Goal: Task Accomplishment & Management: Complete application form

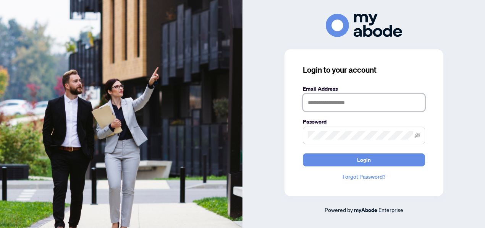
click at [349, 108] on input "text" at bounding box center [364, 103] width 122 height 18
type input "**********"
click at [418, 135] on icon "eye-invisible" at bounding box center [417, 135] width 5 height 5
click at [417, 136] on icon "eye" at bounding box center [417, 135] width 5 height 4
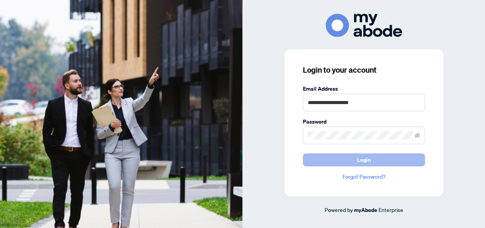
click at [360, 163] on span "Login" at bounding box center [364, 160] width 14 height 12
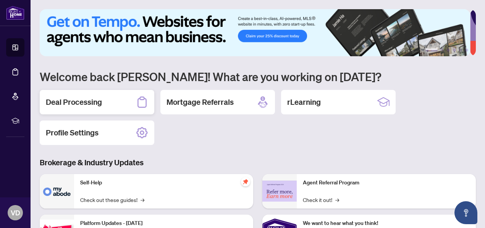
click at [81, 104] on h2 "Deal Processing" at bounding box center [74, 102] width 56 height 11
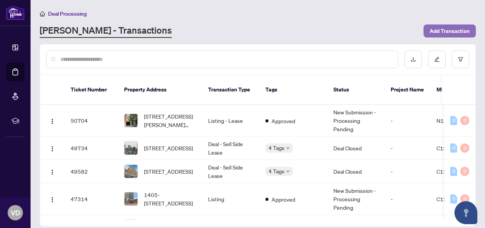
click at [439, 29] on span "Add Transaction" at bounding box center [450, 31] width 40 height 12
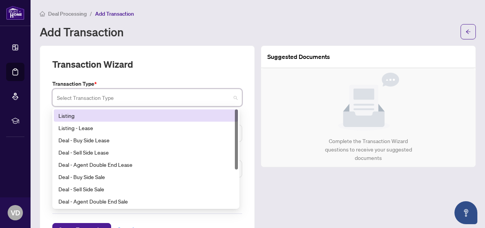
click at [102, 92] on input "search" at bounding box center [144, 98] width 174 height 17
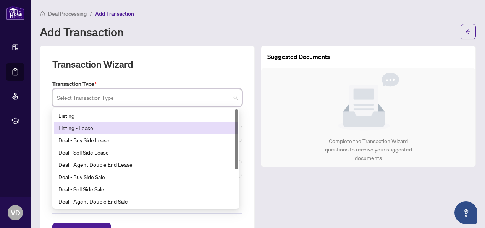
click at [67, 126] on div "Listing - Lease" at bounding box center [145, 127] width 175 height 8
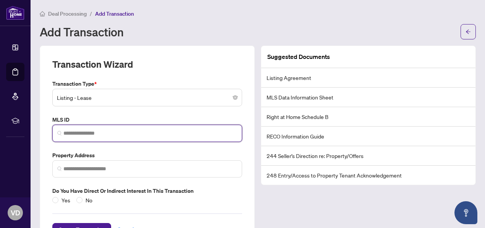
click at [111, 135] on input "search" at bounding box center [150, 133] width 174 height 8
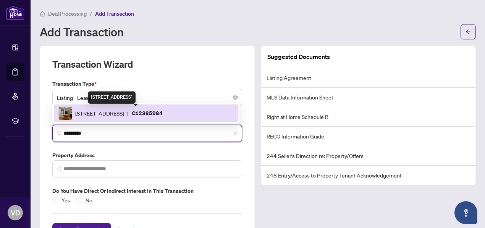
click at [124, 114] on span "250 Wellington St, Toronto, Ontario M5V 3P6, Canada" at bounding box center [99, 113] width 49 height 8
type input "*********"
type input "**********"
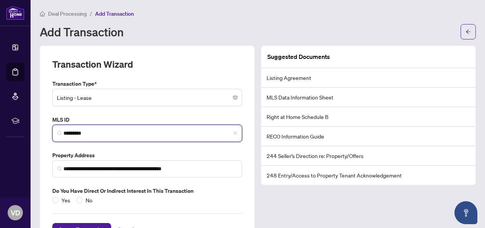
scroll to position [28, 0]
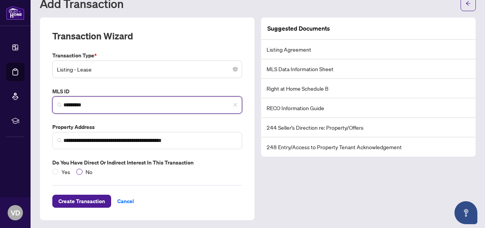
type input "*********"
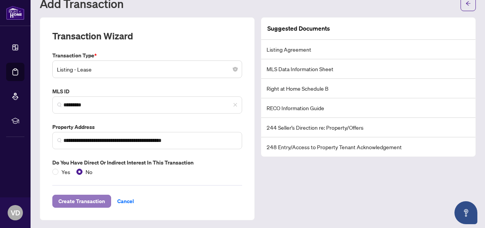
click at [81, 200] on span "Create Transaction" at bounding box center [81, 201] width 47 height 12
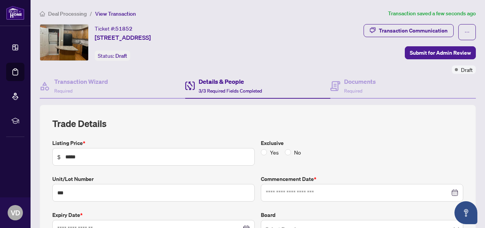
type input "**********"
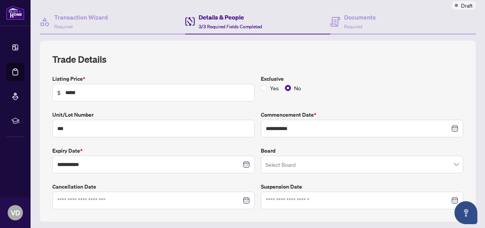
scroll to position [76, 0]
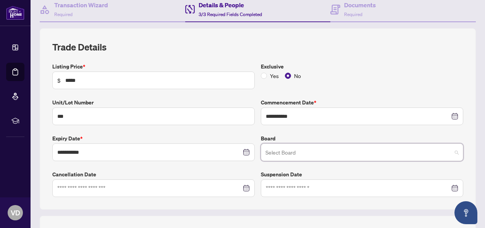
click at [308, 153] on input "search" at bounding box center [359, 153] width 186 height 17
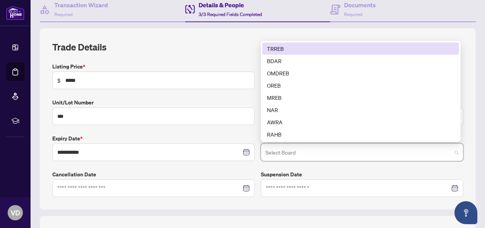
click at [278, 47] on div "TRREB" at bounding box center [361, 48] width 188 height 8
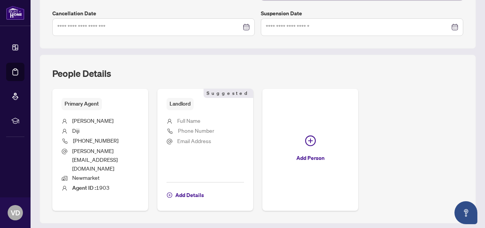
scroll to position [242, 0]
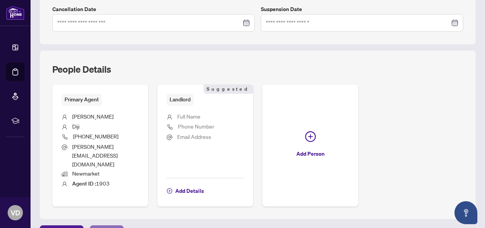
click at [99, 225] on span "Next Tab" at bounding box center [107, 231] width 22 height 12
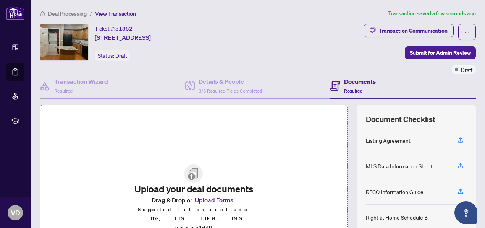
click at [208, 204] on button "Upload Forms" at bounding box center [214, 200] width 43 height 10
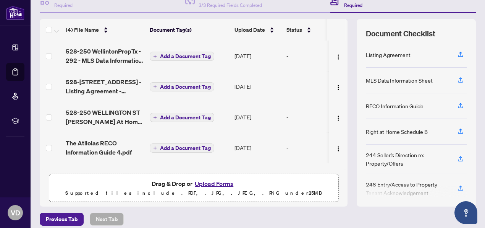
scroll to position [91, 0]
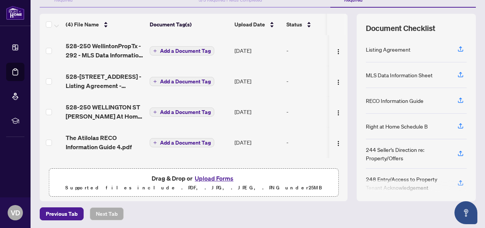
click at [206, 178] on button "Upload Forms" at bounding box center [214, 178] width 43 height 10
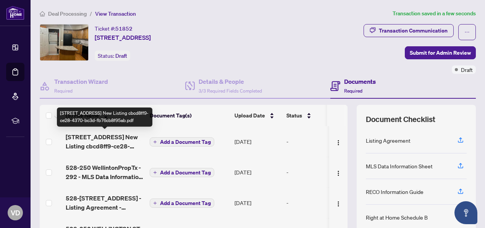
scroll to position [26, 0]
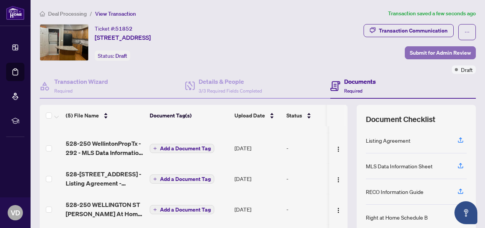
click at [436, 51] on span "Submit for Admin Review" at bounding box center [440, 53] width 61 height 12
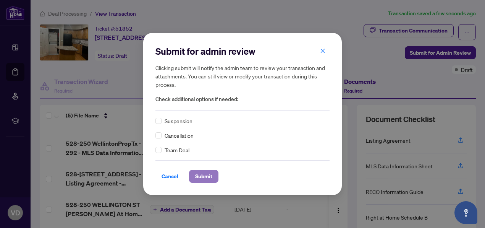
click at [206, 177] on span "Submit" at bounding box center [203, 176] width 17 height 12
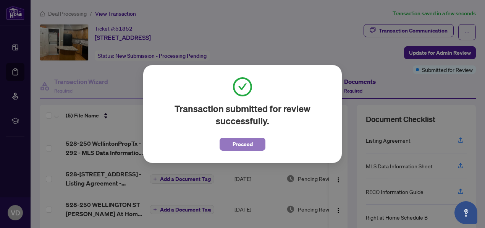
click at [236, 146] on span "Proceed" at bounding box center [243, 144] width 20 height 12
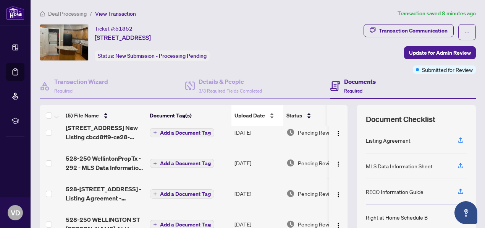
scroll to position [0, 0]
